Goal: Check status: Check status

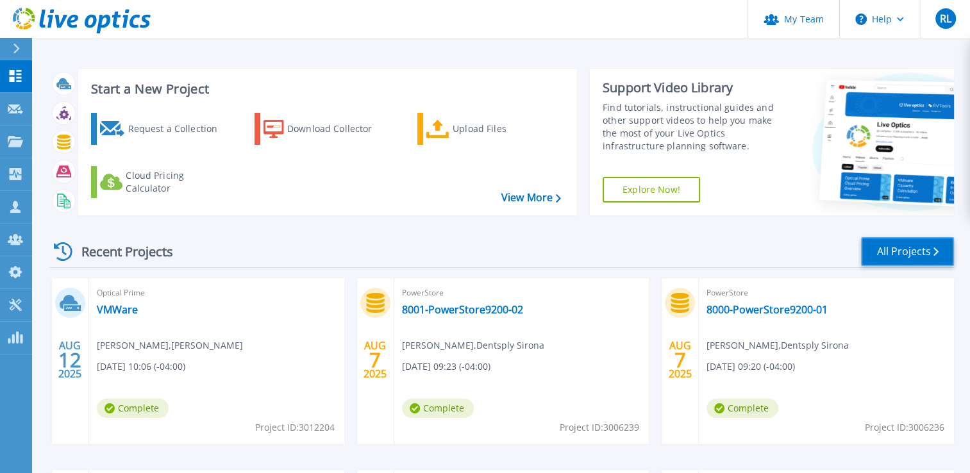
click at [904, 248] on link "All Projects" at bounding box center [907, 251] width 93 height 29
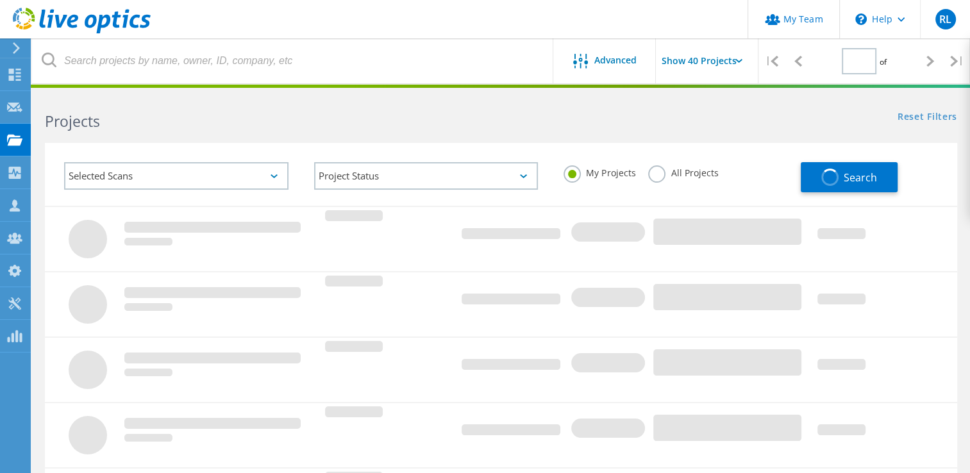
type input "1"
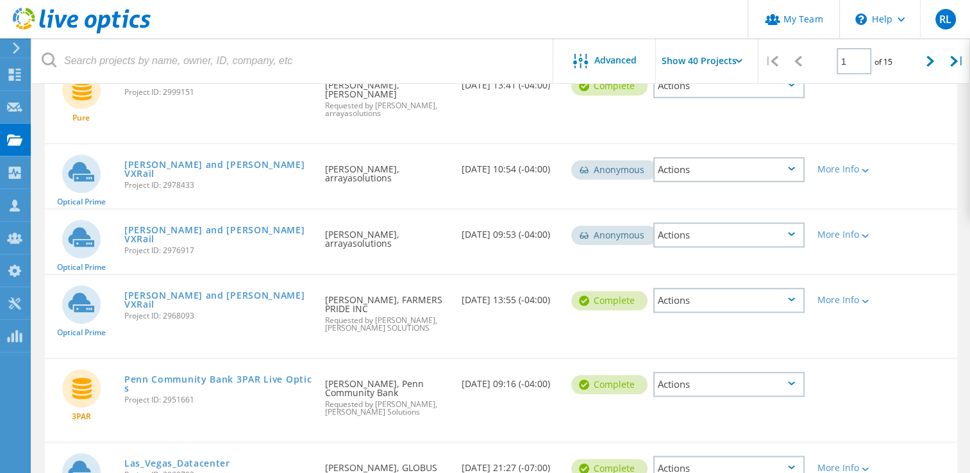
scroll to position [1154, 0]
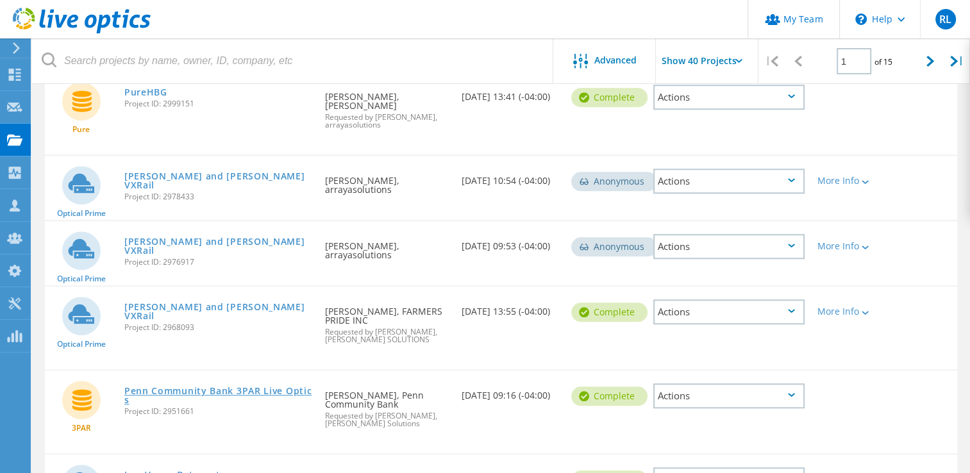
click at [240, 387] on link "Penn Community Bank 3PAR Live Optics" at bounding box center [218, 396] width 188 height 18
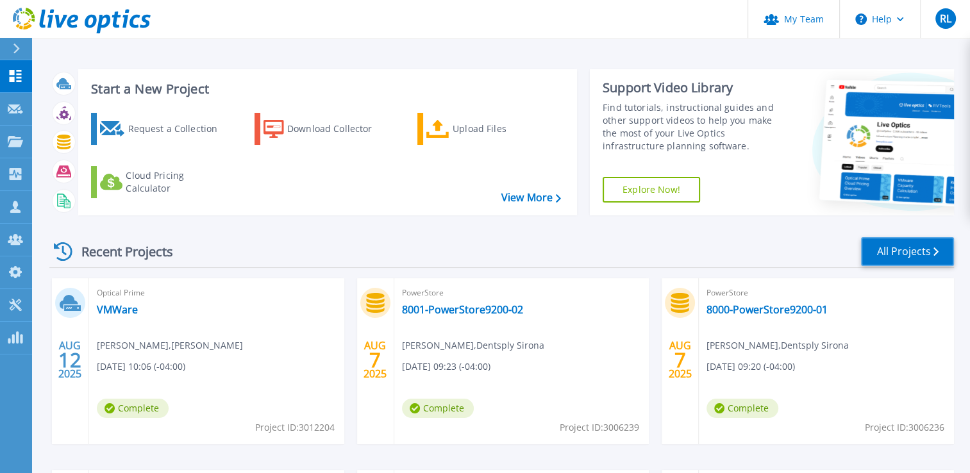
click at [921, 254] on link "All Projects" at bounding box center [907, 251] width 93 height 29
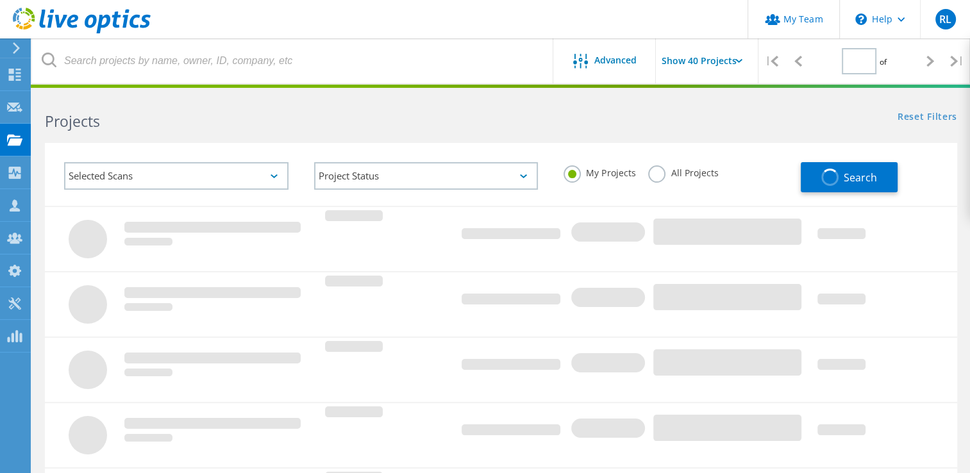
type input "1"
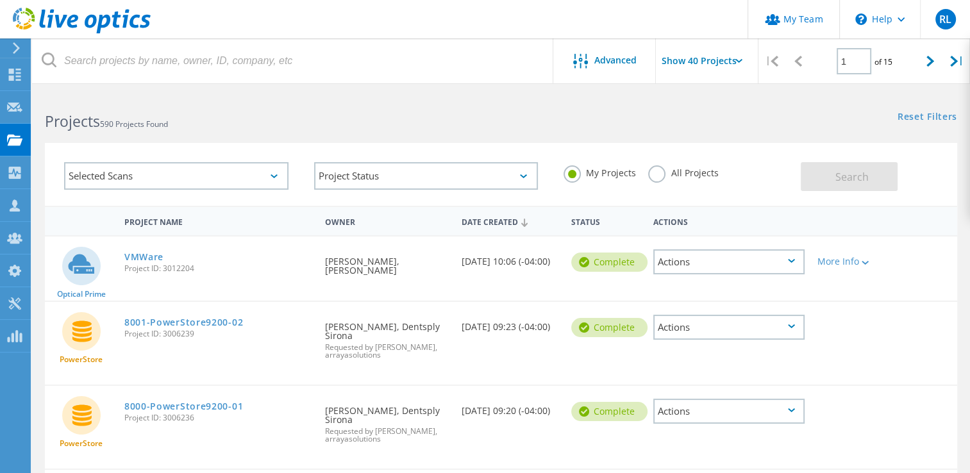
click at [735, 60] on icon at bounding box center [738, 61] width 7 height 4
click at [744, 65] on input "Show 40 Projects" at bounding box center [720, 60] width 128 height 45
click at [578, 117] on div "Projects 590 Projects Found Reset Filters Show Filters" at bounding box center [501, 110] width 938 height 34
